Goal: Manage account settings

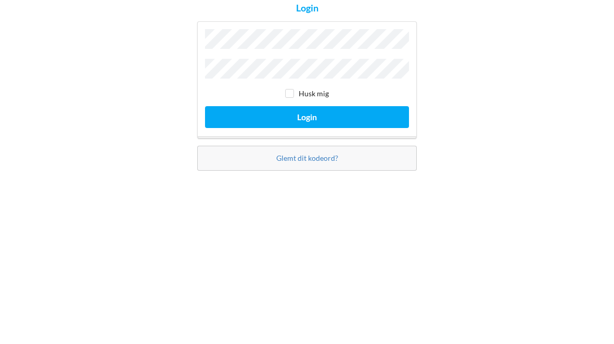
click at [307, 191] on button "Login" at bounding box center [307, 201] width 204 height 21
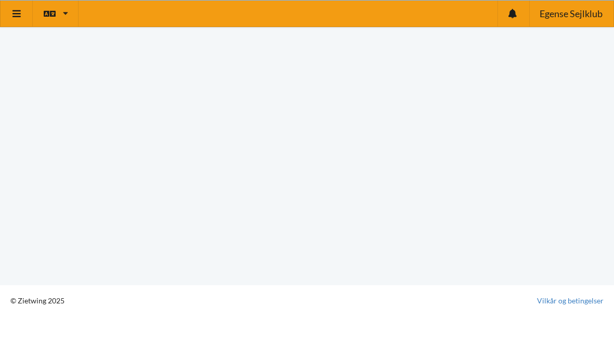
scroll to position [25, 0]
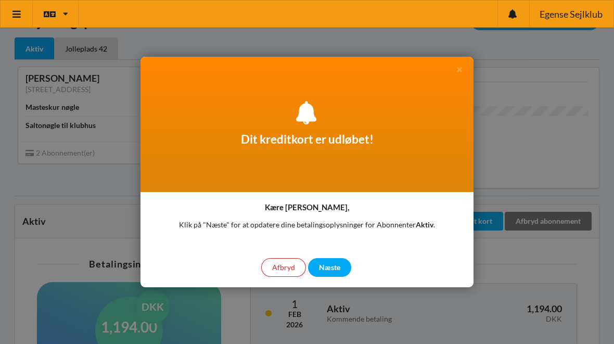
click at [333, 268] on div "Næste" at bounding box center [329, 267] width 43 height 19
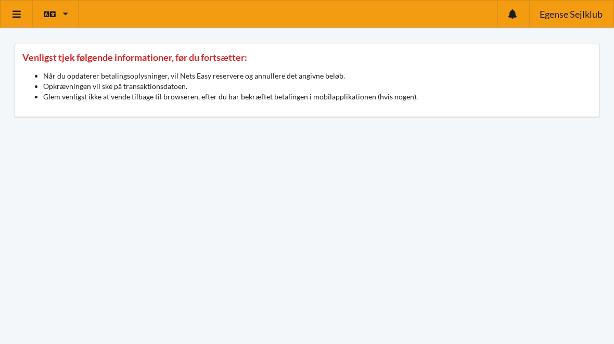
click at [21, 12] on icon at bounding box center [16, 13] width 11 height 9
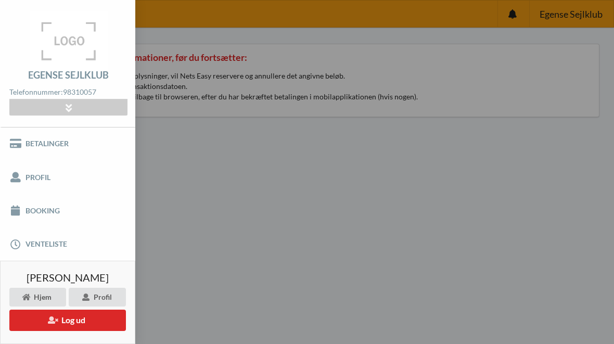
scroll to position [67, 0]
click at [40, 178] on link "Profil" at bounding box center [67, 177] width 135 height 33
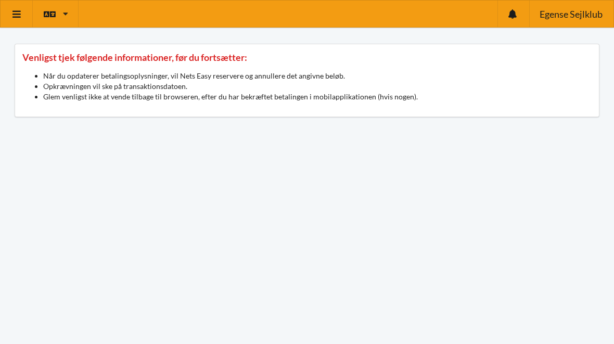
click at [170, 65] on div "Venligst tjek følgende informationer, før du fortsætter: Når du opdaterer betal…" at bounding box center [307, 80] width 585 height 73
click at [511, 16] on icon at bounding box center [512, 13] width 8 height 9
click at [65, 68] on link "Dansk" at bounding box center [59, 64] width 53 height 24
click at [20, 21] on link at bounding box center [17, 14] width 32 height 27
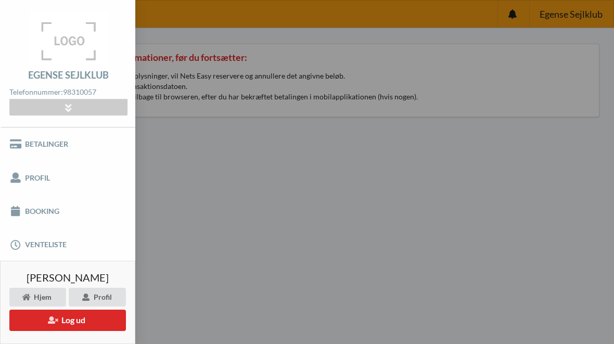
click at [60, 153] on link "Betalinger" at bounding box center [67, 143] width 135 height 33
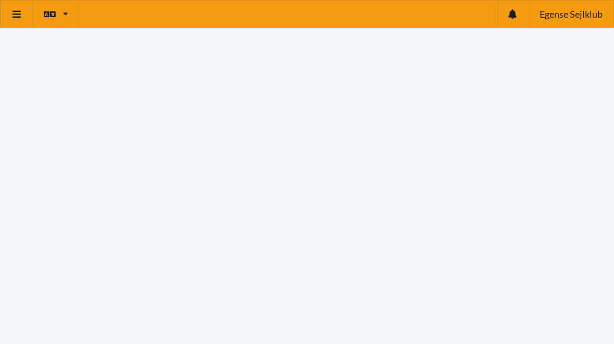
scroll to position [0, 0]
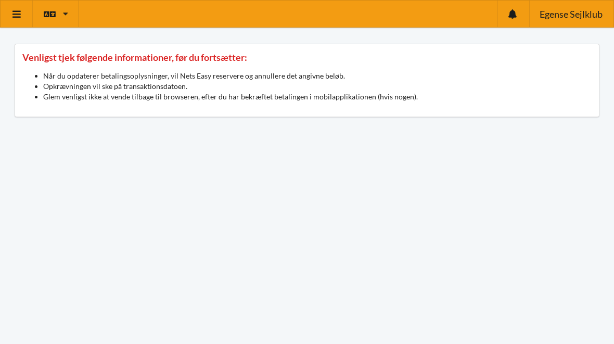
click at [17, 18] on icon at bounding box center [16, 13] width 11 height 9
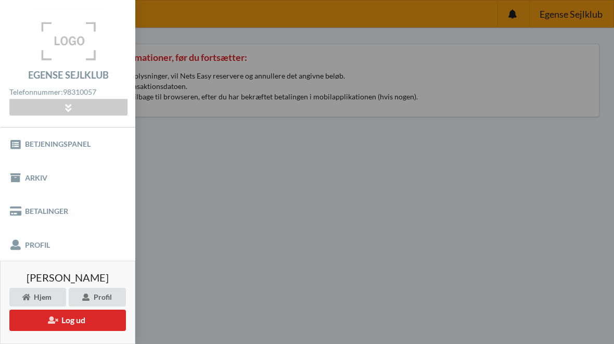
click at [37, 144] on link "Betjeningspanel" at bounding box center [67, 143] width 135 height 33
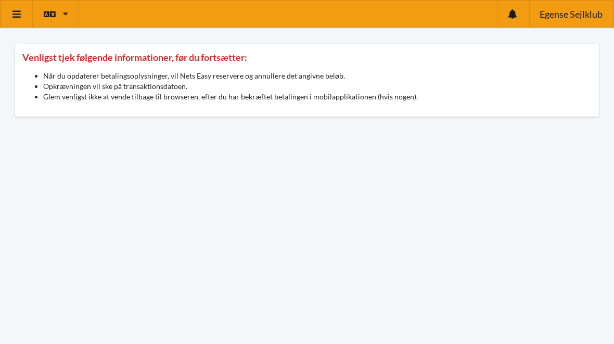
click at [21, 19] on link at bounding box center [17, 14] width 32 height 27
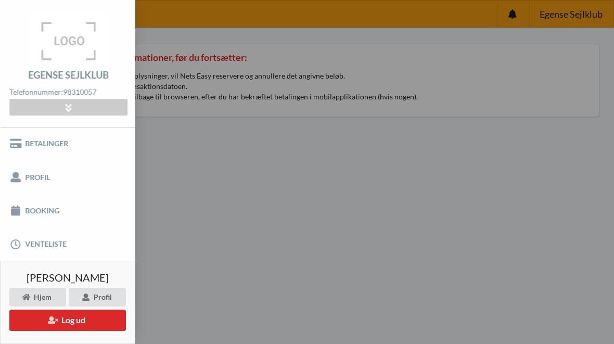
scroll to position [67, 0]
click at [104, 292] on div "Profil" at bounding box center [97, 297] width 57 height 19
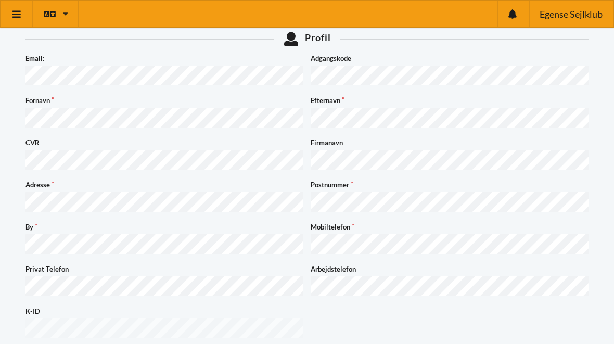
scroll to position [8, 0]
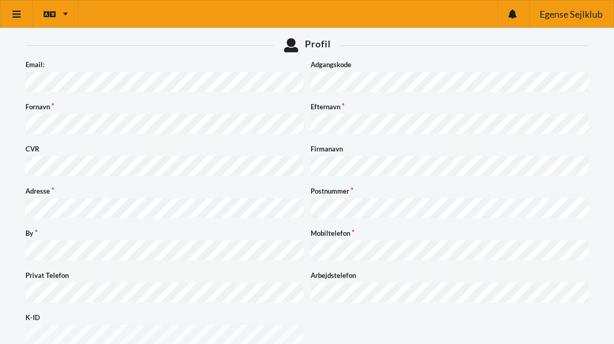
click at [15, 16] on icon at bounding box center [16, 13] width 11 height 9
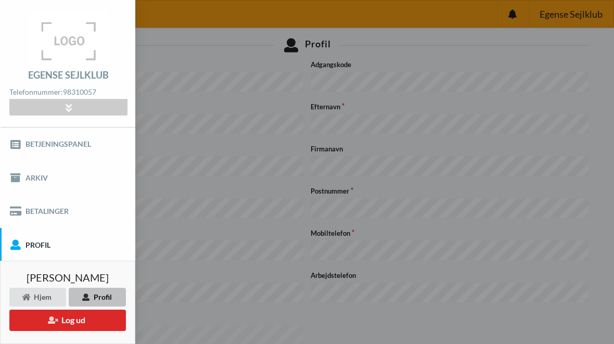
click at [44, 218] on link "Betalinger" at bounding box center [67, 211] width 135 height 33
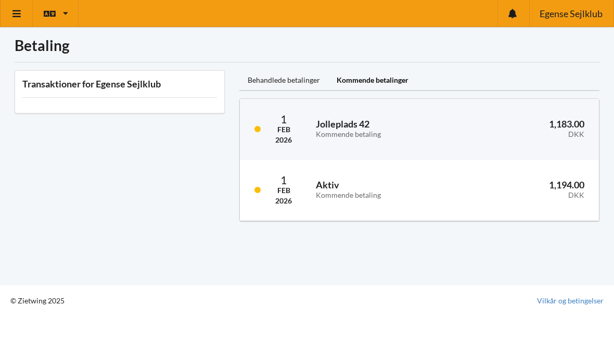
scroll to position [25, 0]
click at [21, 16] on icon at bounding box center [16, 13] width 11 height 9
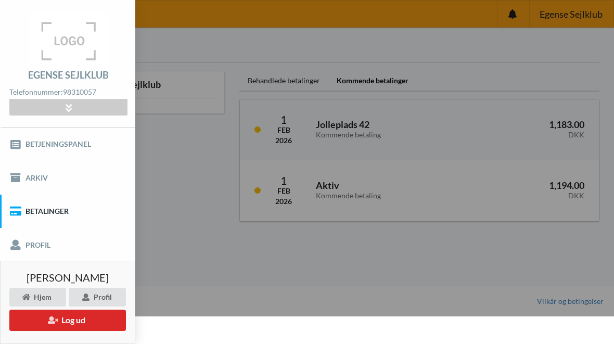
scroll to position [0, 0]
click at [65, 108] on icon at bounding box center [68, 107] width 12 height 9
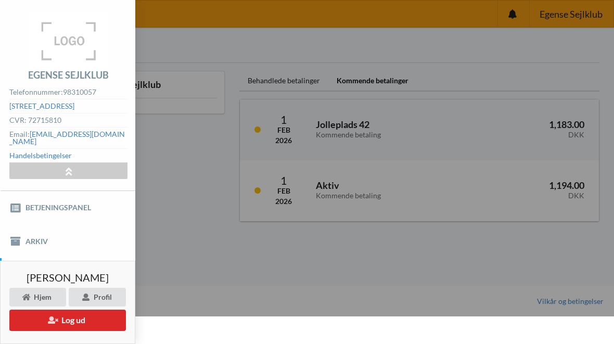
click at [71, 167] on icon at bounding box center [68, 170] width 12 height 9
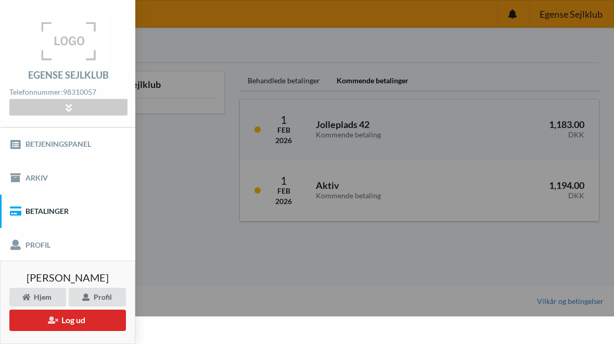
click at [72, 150] on link "Betjeningspanel" at bounding box center [67, 143] width 135 height 33
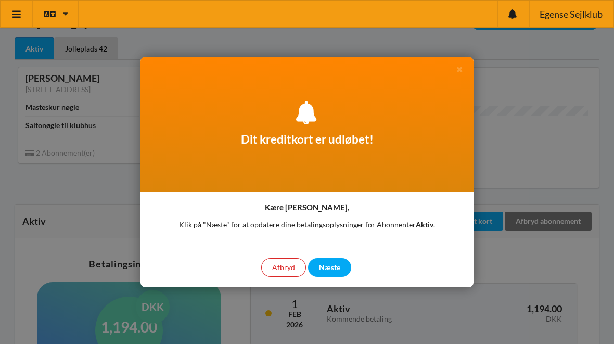
click at [338, 268] on div "Næste" at bounding box center [329, 267] width 43 height 19
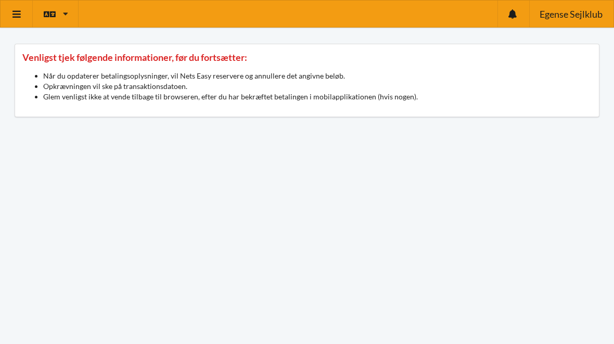
click at [23, 21] on link at bounding box center [17, 14] width 32 height 27
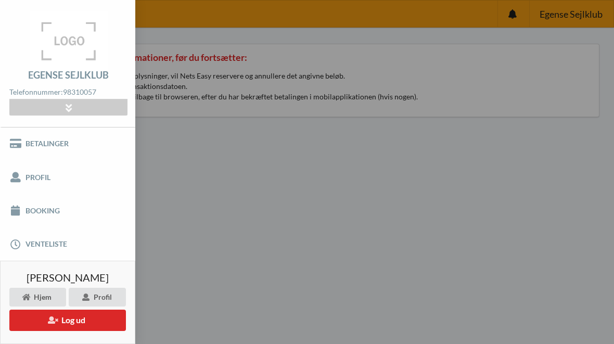
scroll to position [67, 0]
click at [37, 182] on link "Profil" at bounding box center [67, 177] width 135 height 33
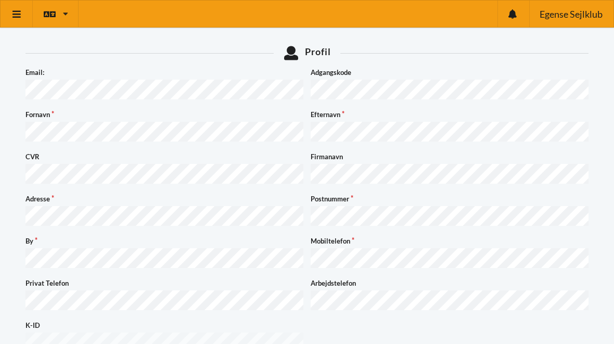
click at [23, 20] on link at bounding box center [17, 14] width 32 height 27
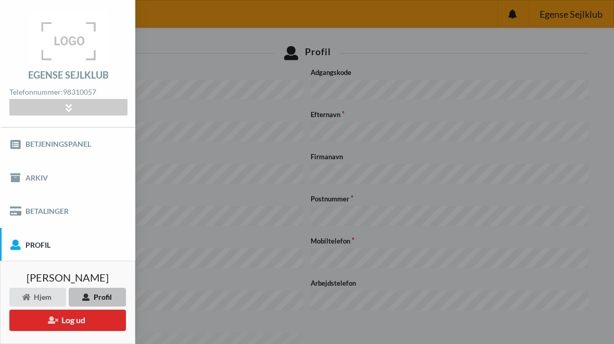
click at [99, 301] on div "Profil" at bounding box center [97, 297] width 57 height 19
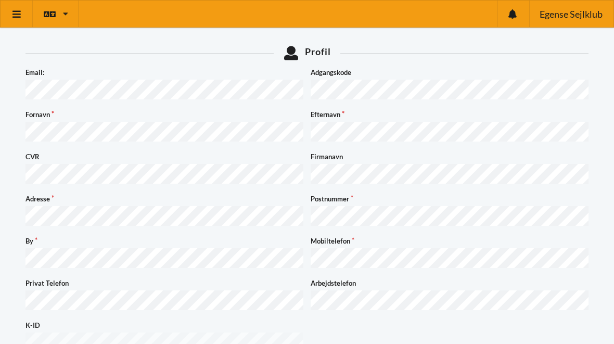
click at [17, 24] on link at bounding box center [17, 14] width 32 height 27
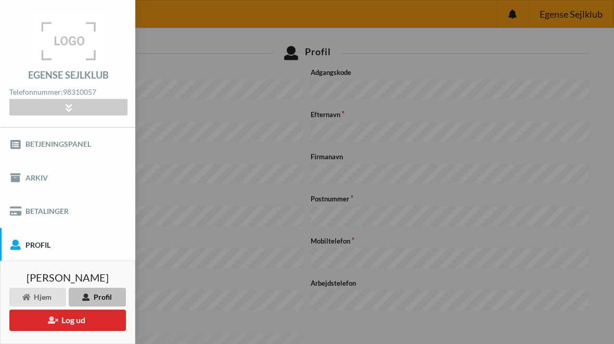
click at [64, 157] on link "Betjeningspanel" at bounding box center [67, 143] width 135 height 33
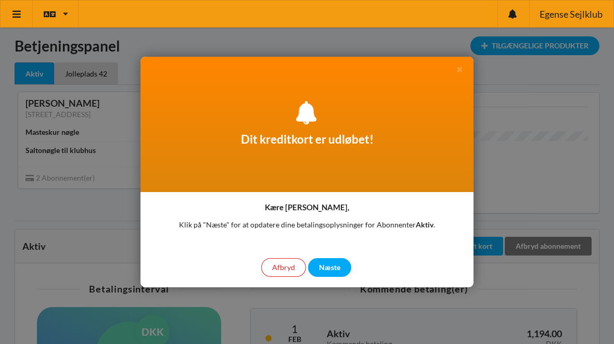
click at [289, 272] on div "Afbryd" at bounding box center [283, 267] width 45 height 19
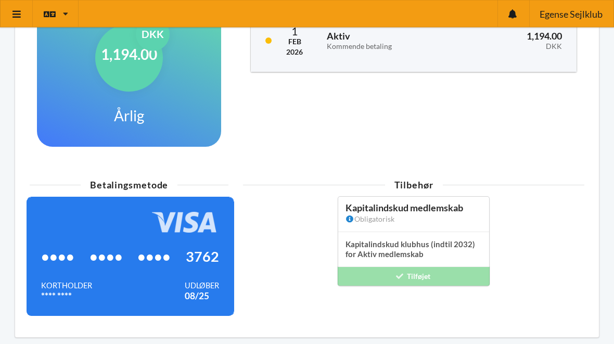
scroll to position [300, 0]
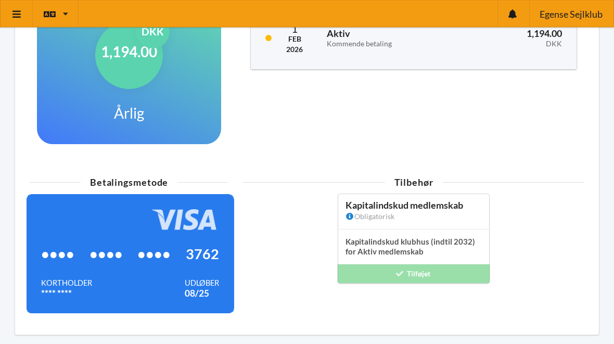
click at [156, 251] on span "••••" at bounding box center [153, 254] width 33 height 10
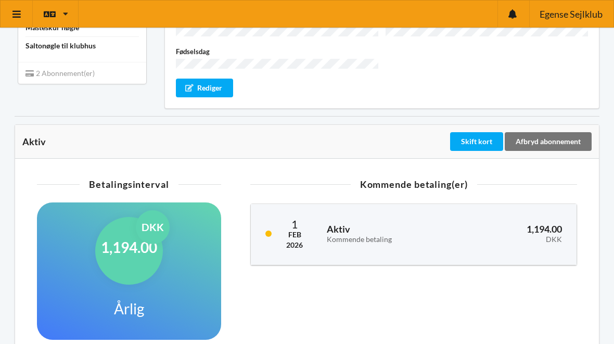
scroll to position [104, 0]
click at [474, 135] on div "Skift kort" at bounding box center [476, 142] width 53 height 19
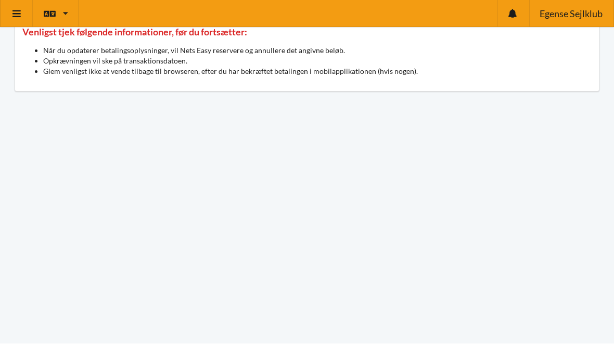
scroll to position [25, 0]
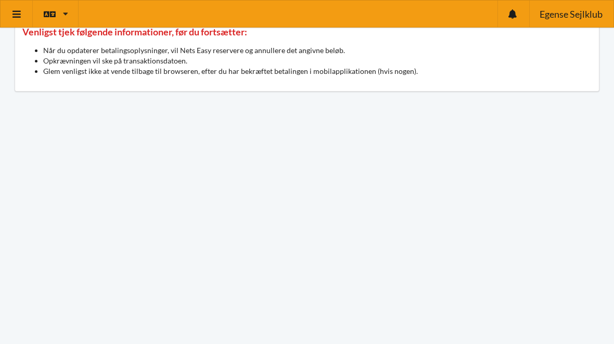
click at [188, 60] on li "Opkrævningen vil ske på transaktionsdatoen." at bounding box center [317, 61] width 548 height 10
click at [274, 56] on li "Opkrævningen vil ske på transaktionsdatoen." at bounding box center [317, 61] width 548 height 10
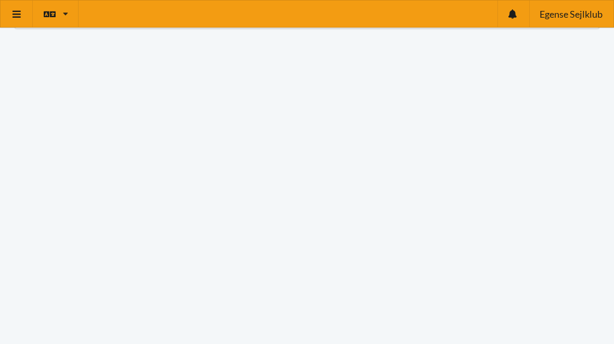
scroll to position [0, 0]
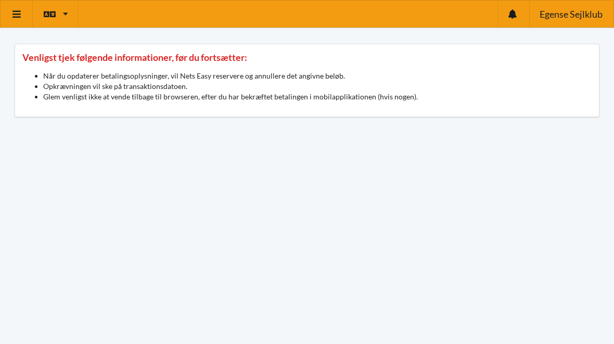
click at [20, 27] on link at bounding box center [17, 14] width 32 height 27
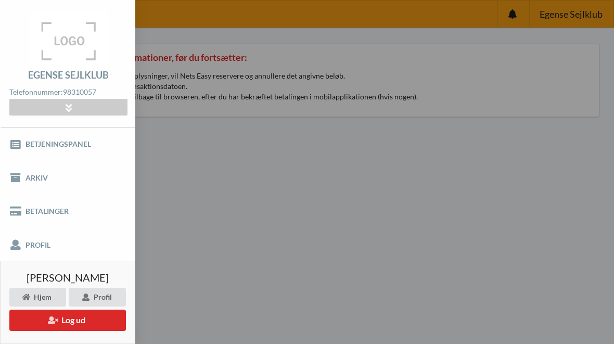
click at [39, 186] on link "Arkiv" at bounding box center [67, 177] width 135 height 33
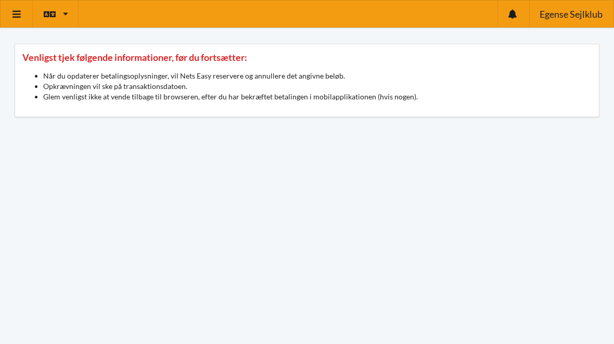
click at [8, 23] on link at bounding box center [17, 14] width 32 height 27
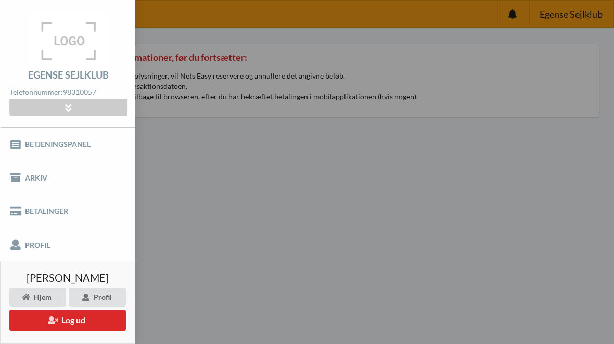
click at [107, 295] on div "Profil" at bounding box center [97, 297] width 57 height 19
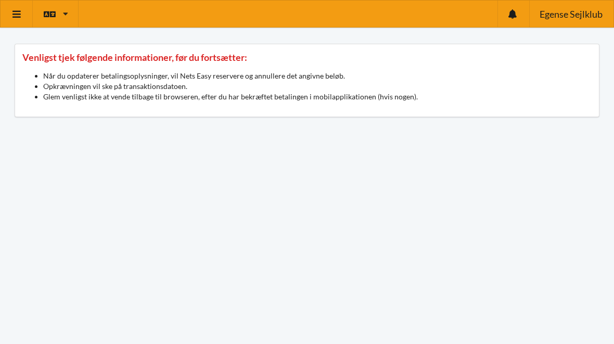
click at [22, 20] on link at bounding box center [17, 14] width 32 height 27
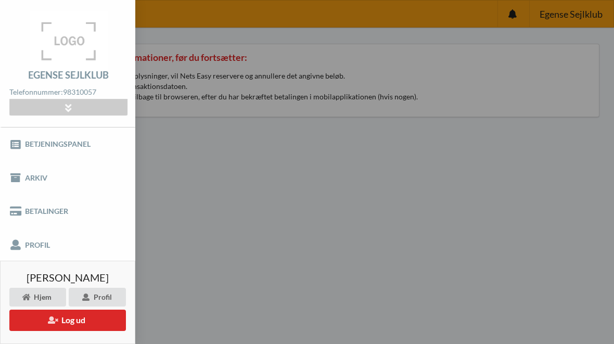
click at [44, 244] on link "Profil" at bounding box center [67, 244] width 135 height 33
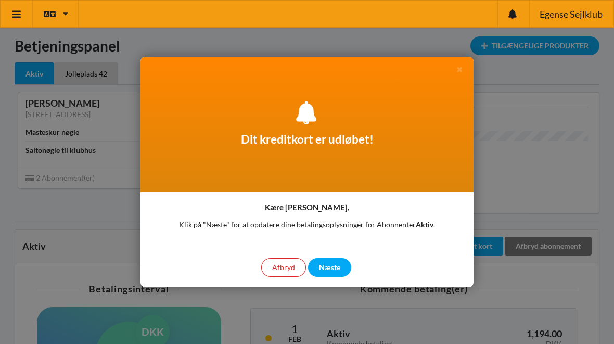
click at [288, 273] on div "Afbryd" at bounding box center [283, 267] width 45 height 19
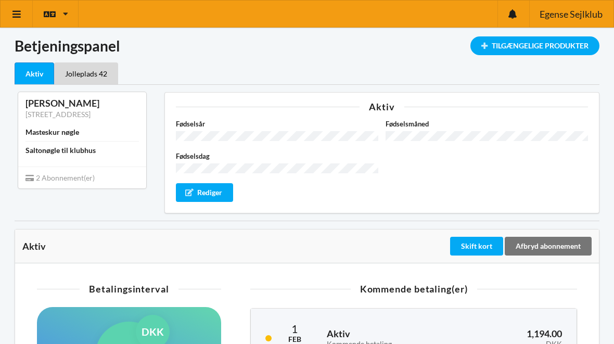
click at [528, 41] on div "Tilgængelige Produkter" at bounding box center [534, 45] width 129 height 19
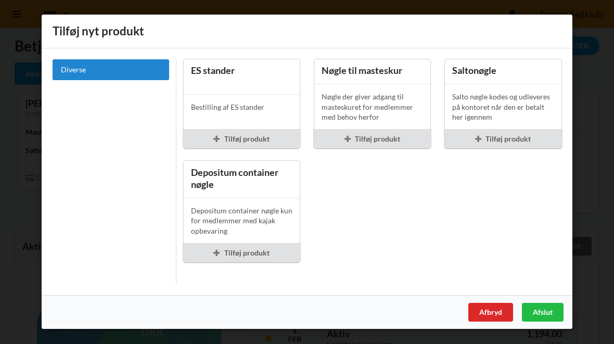
click at [546, 308] on div "Afslut" at bounding box center [543, 312] width 42 height 19
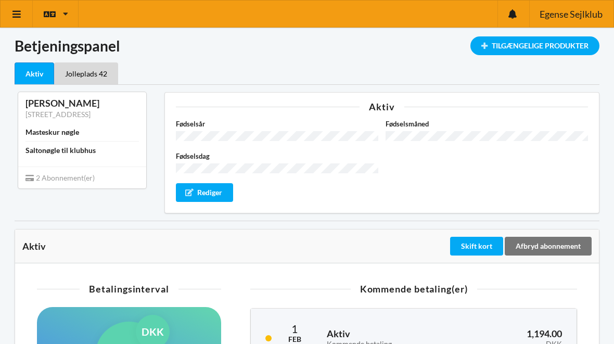
click at [59, 141] on div "Masteskur nøgle" at bounding box center [81, 132] width 113 height 18
click at [104, 79] on div "Jolleplads 42" at bounding box center [86, 73] width 64 height 22
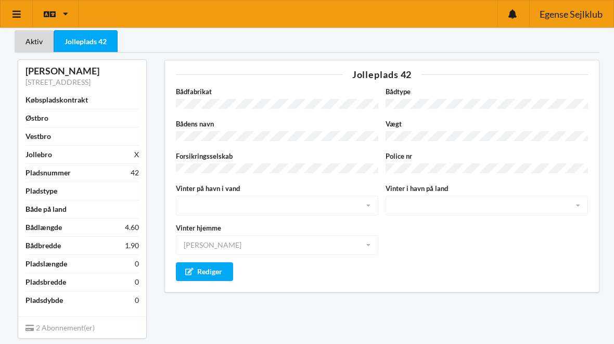
scroll to position [25, 0]
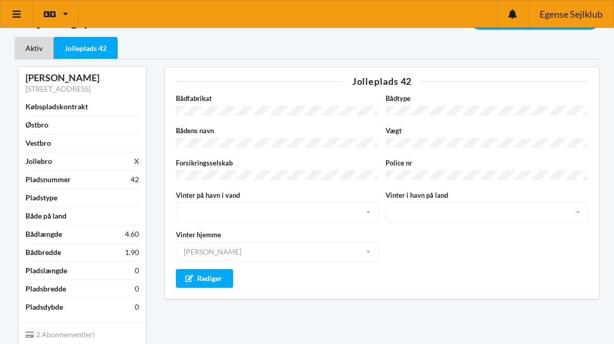
click at [200, 269] on div "Rediger" at bounding box center [204, 278] width 57 height 19
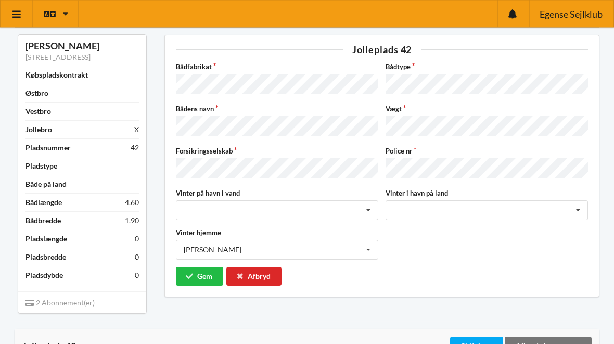
scroll to position [58, 0]
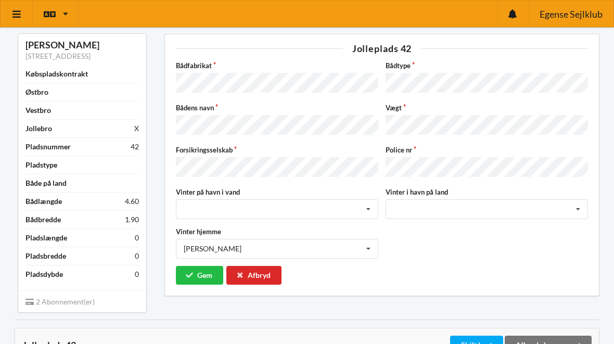
click at [197, 266] on button "Gem" at bounding box center [199, 275] width 47 height 19
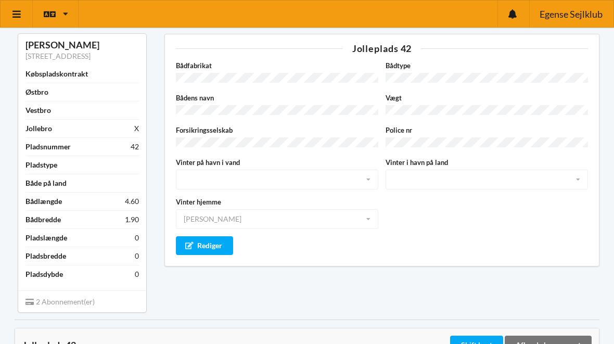
click at [486, 343] on div "Skift kort" at bounding box center [476, 344] width 53 height 19
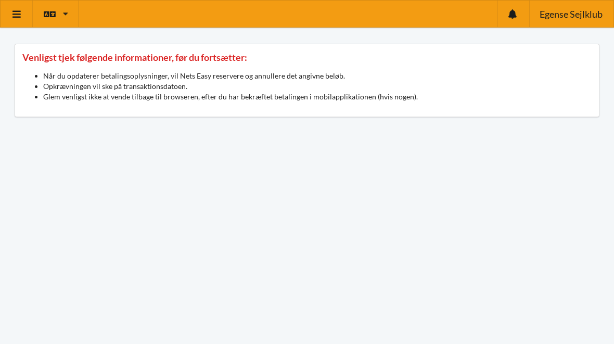
click at [172, 66] on div "Venligst tjek følgende informationer, før du fortsætter: Når du opdaterer betal…" at bounding box center [307, 80] width 585 height 73
click at [196, 66] on div "Venligst tjek følgende informationer, før du fortsætter: Når du opdaterer betal…" at bounding box center [307, 80] width 585 height 73
click at [219, 86] on li "Opkrævningen vil ske på transaktionsdatoen." at bounding box center [317, 86] width 548 height 10
click at [21, 18] on icon at bounding box center [16, 13] width 11 height 9
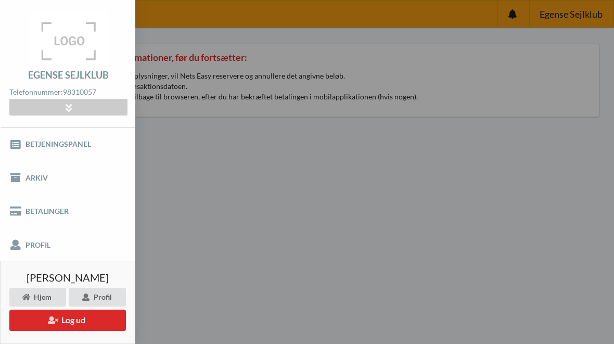
click at [37, 244] on link "Profil" at bounding box center [67, 244] width 135 height 33
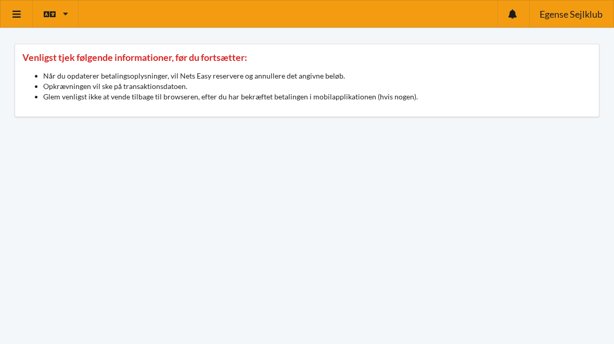
click at [13, 20] on link at bounding box center [17, 14] width 32 height 27
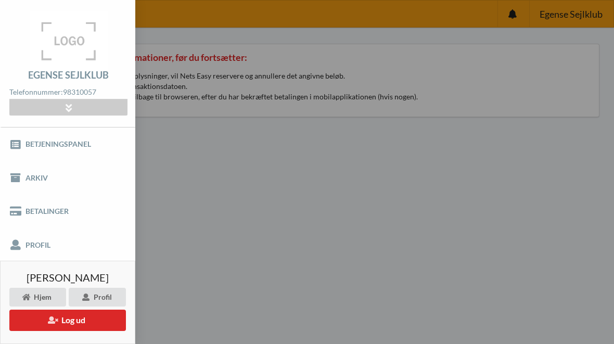
click at [46, 212] on link "Betalinger" at bounding box center [67, 211] width 135 height 33
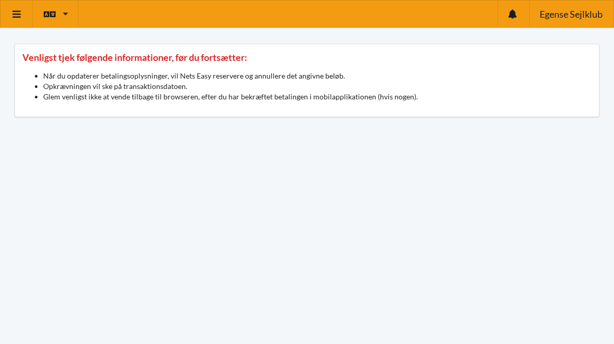
click at [14, 15] on icon at bounding box center [16, 13] width 11 height 9
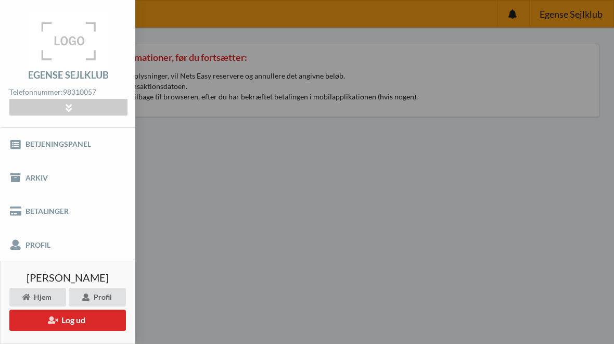
click at [35, 252] on link "Profil" at bounding box center [67, 244] width 135 height 33
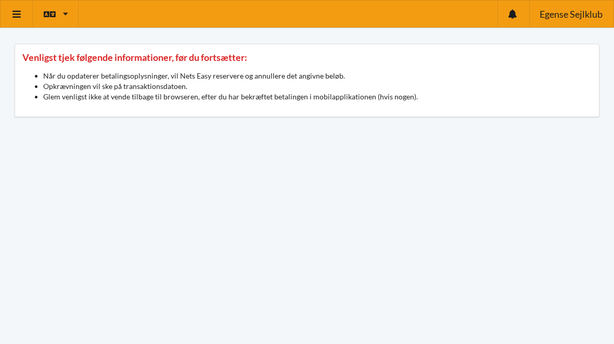
click at [508, 11] on icon at bounding box center [512, 13] width 8 height 9
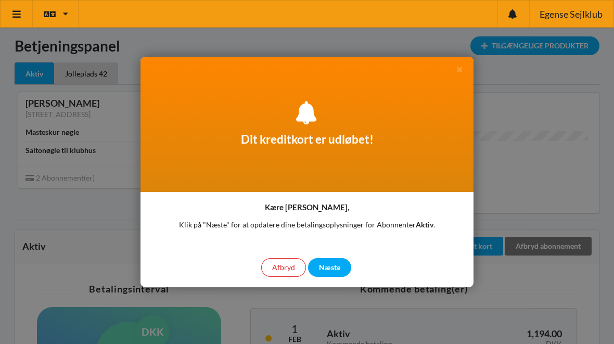
click at [282, 272] on div "Afbryd" at bounding box center [283, 267] width 45 height 19
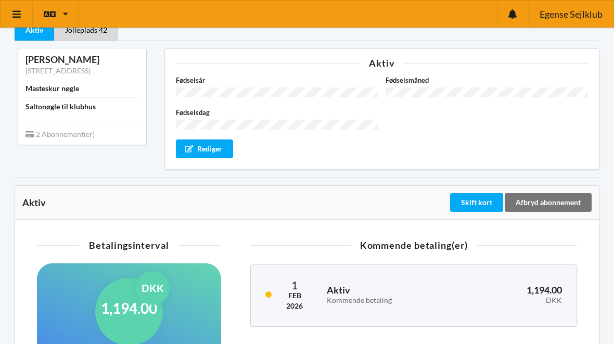
scroll to position [48, 0]
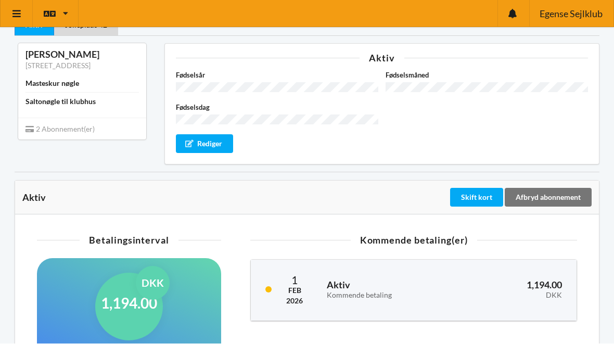
click at [485, 190] on div "Skift kort" at bounding box center [476, 197] width 53 height 19
